Goal: Task Accomplishment & Management: Manage account settings

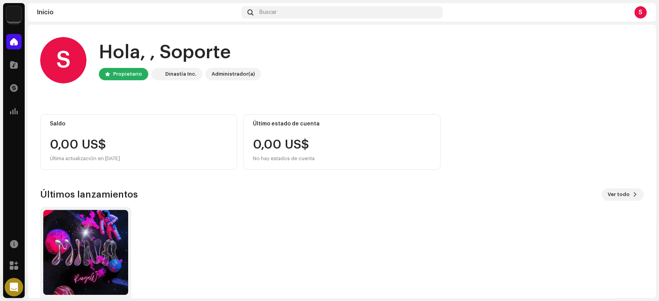
click at [642, 9] on div "S" at bounding box center [641, 12] width 12 height 12
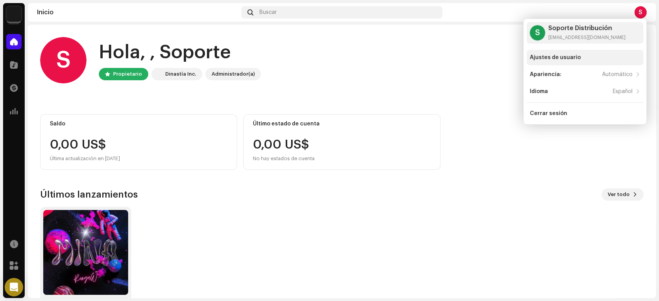
click at [556, 53] on div "Ajustes de usuario" at bounding box center [585, 57] width 117 height 15
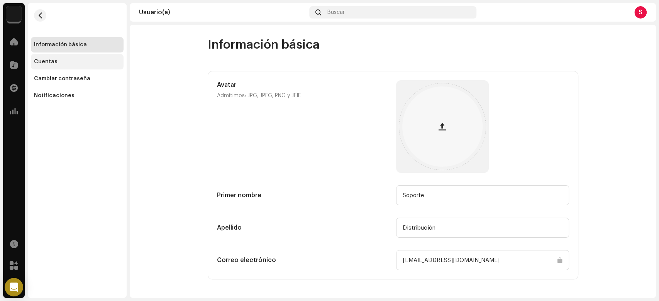
click at [41, 63] on div "Cuentas" at bounding box center [46, 62] width 24 height 6
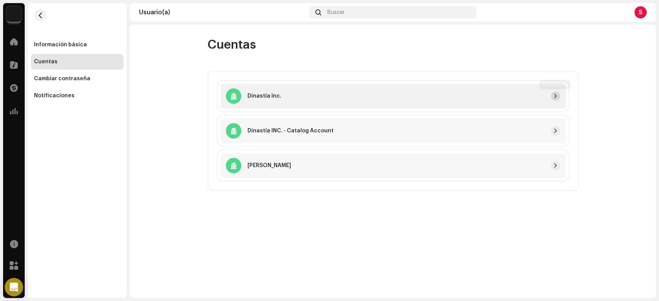
click at [557, 95] on span "button" at bounding box center [555, 96] width 5 height 6
